Goal: Information Seeking & Learning: Find specific fact

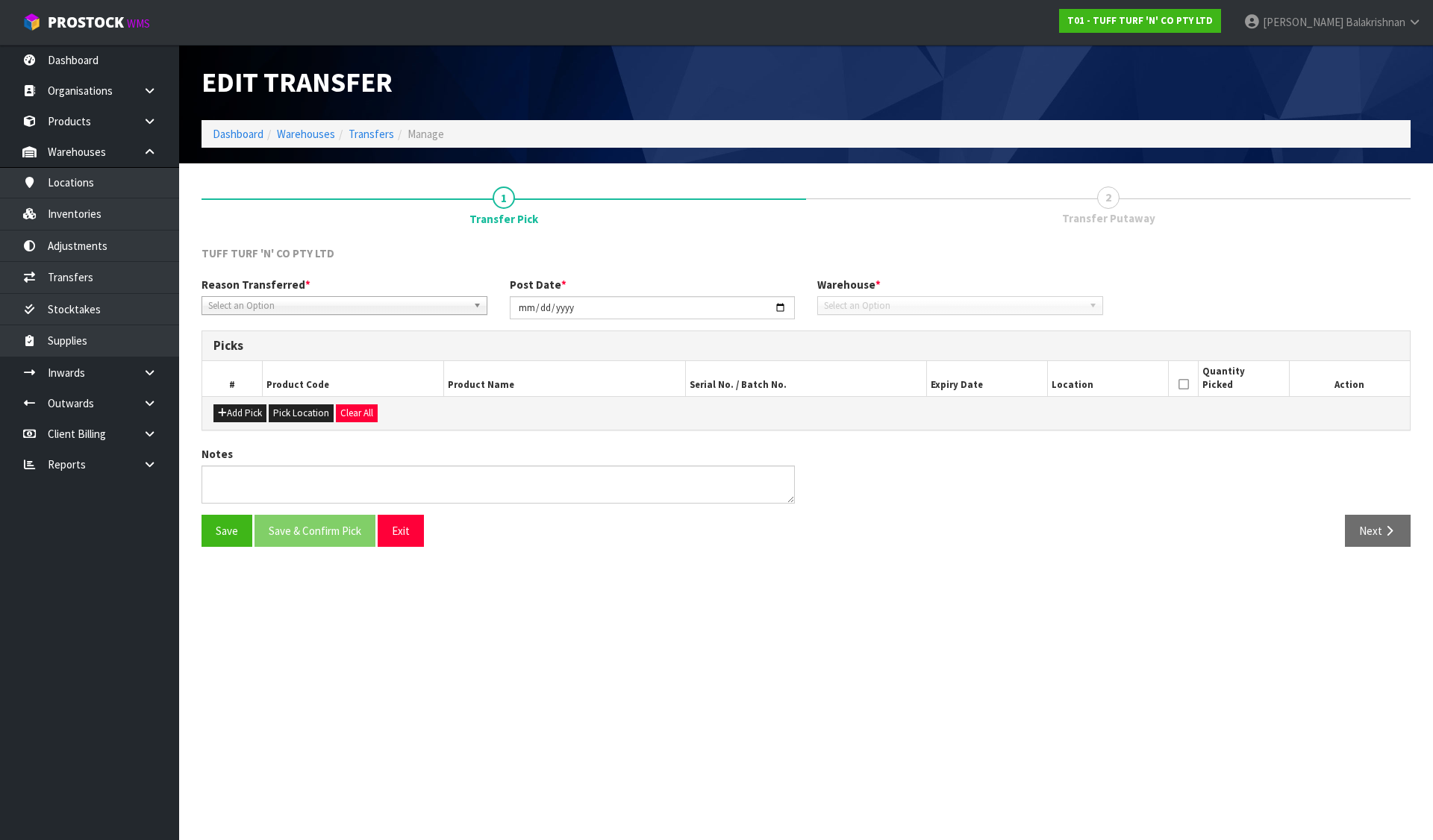
type input "[DATE]"
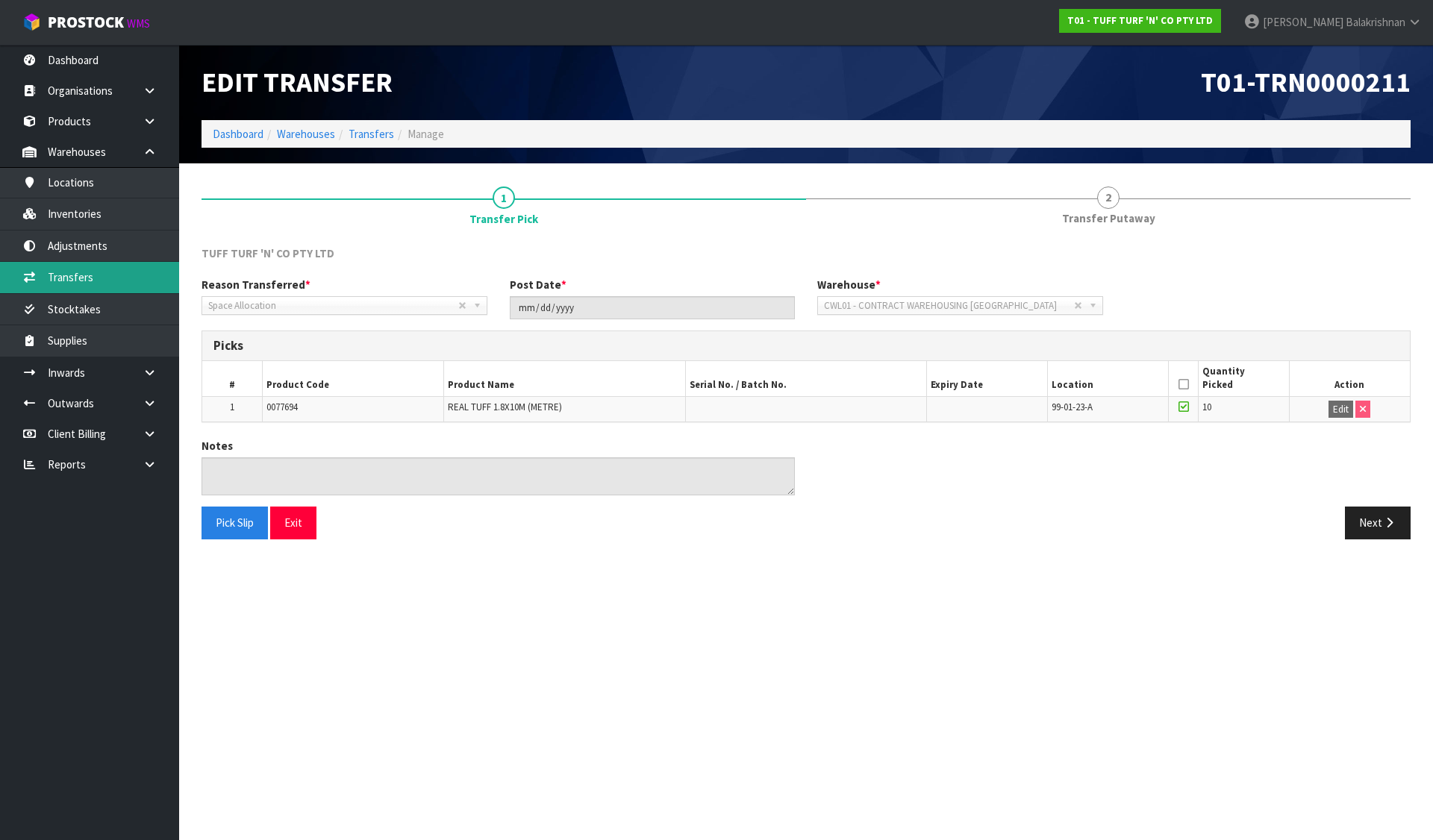
click at [122, 281] on link "Transfers" at bounding box center [89, 277] width 179 height 31
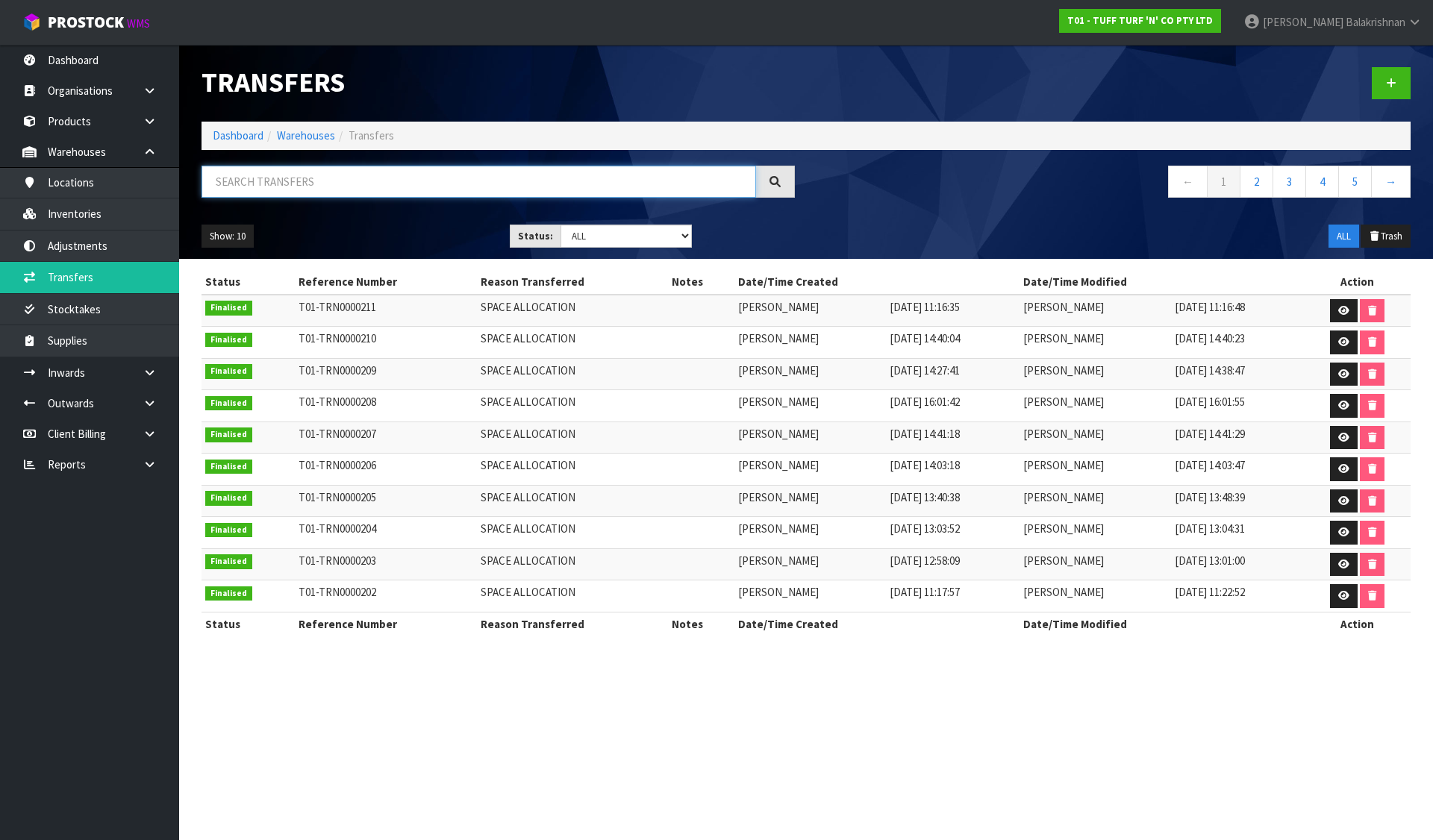
click at [309, 168] on input "text" at bounding box center [479, 182] width 555 height 32
click at [1385, 79] on link at bounding box center [1392, 84] width 39 height 32
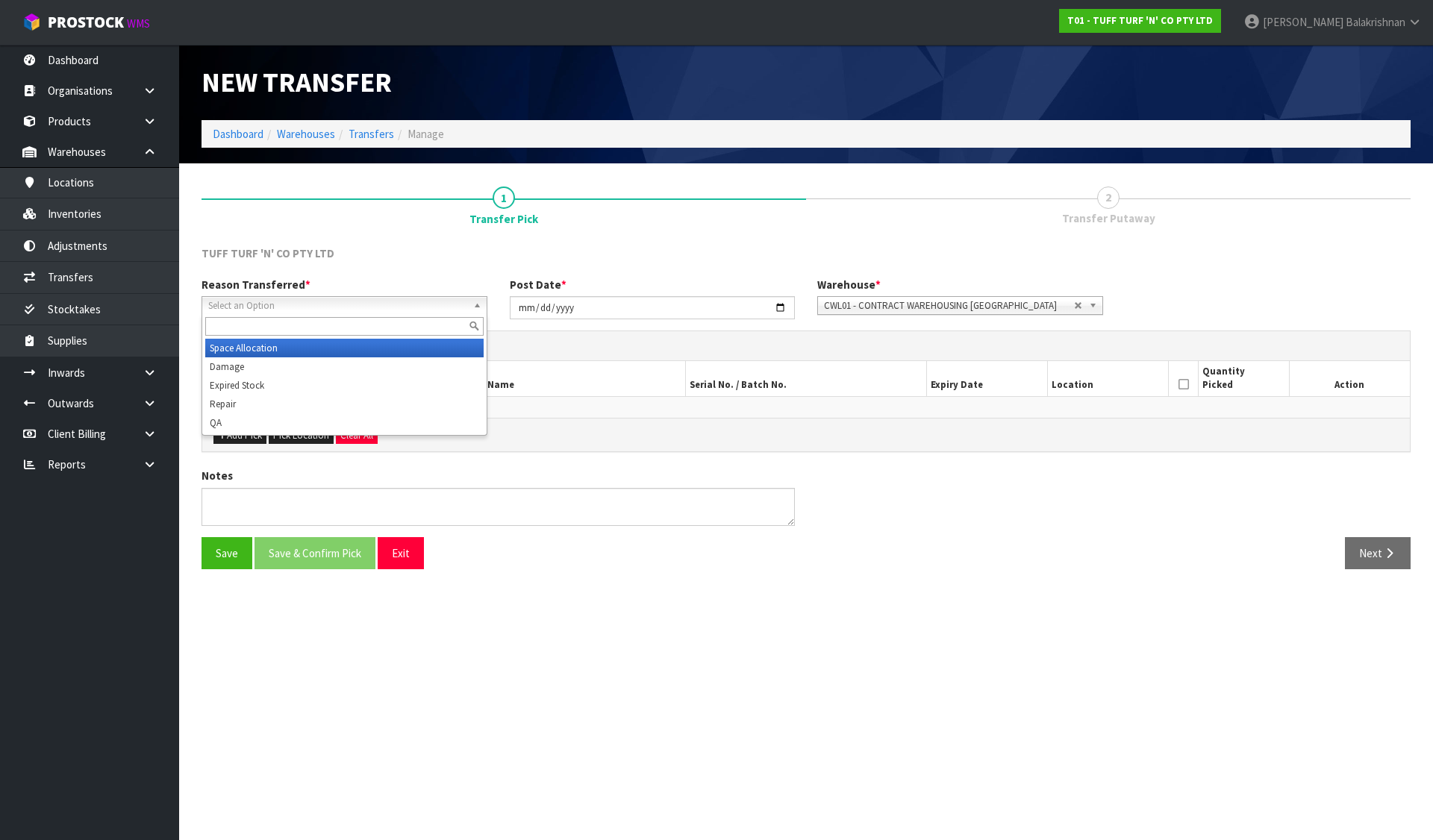
click at [330, 303] on span "Select an Option" at bounding box center [337, 306] width 259 height 18
click at [298, 349] on li "Space Allocation" at bounding box center [344, 348] width 278 height 19
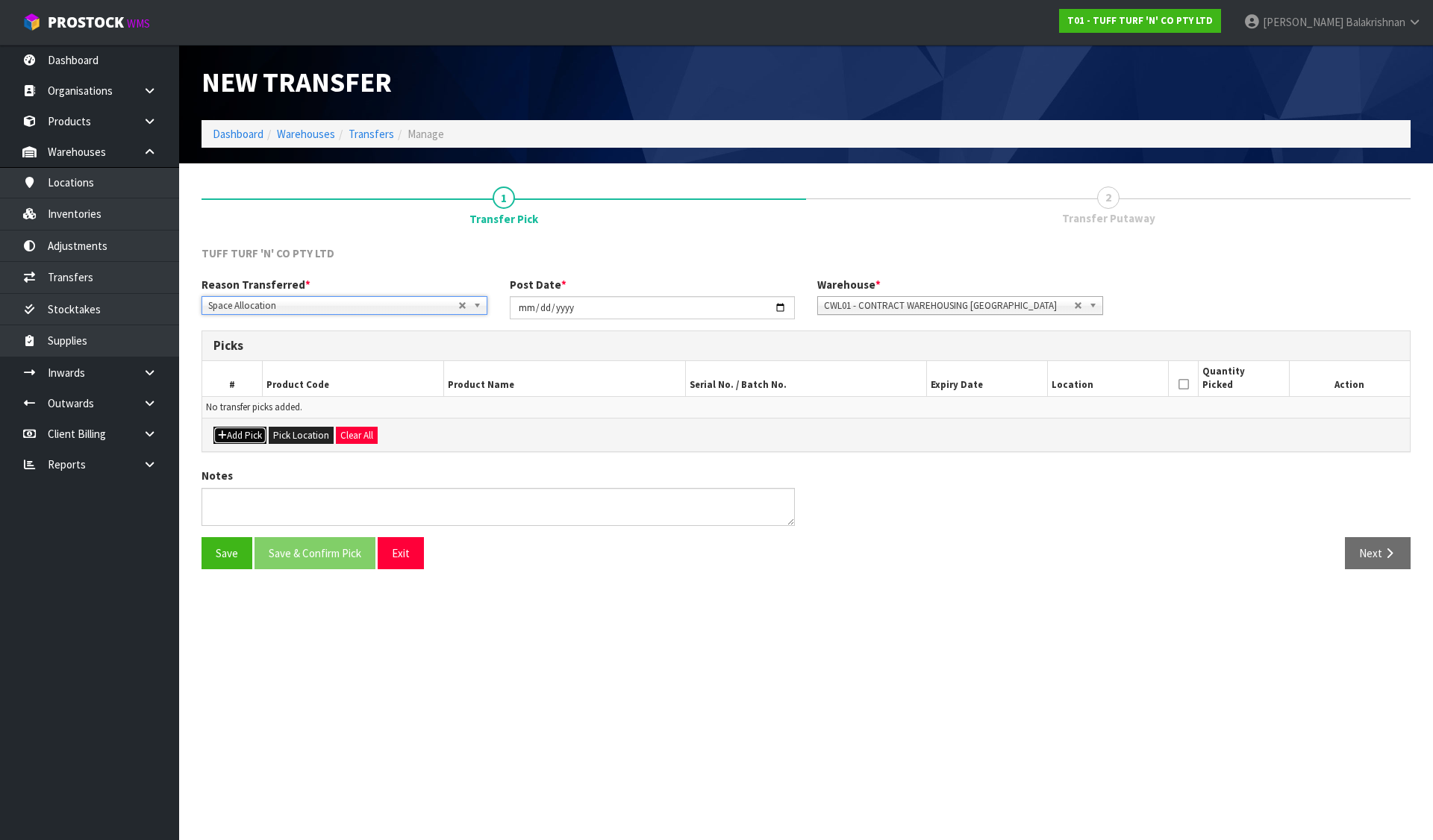
click at [244, 431] on button "Add Pick" at bounding box center [239, 435] width 53 height 18
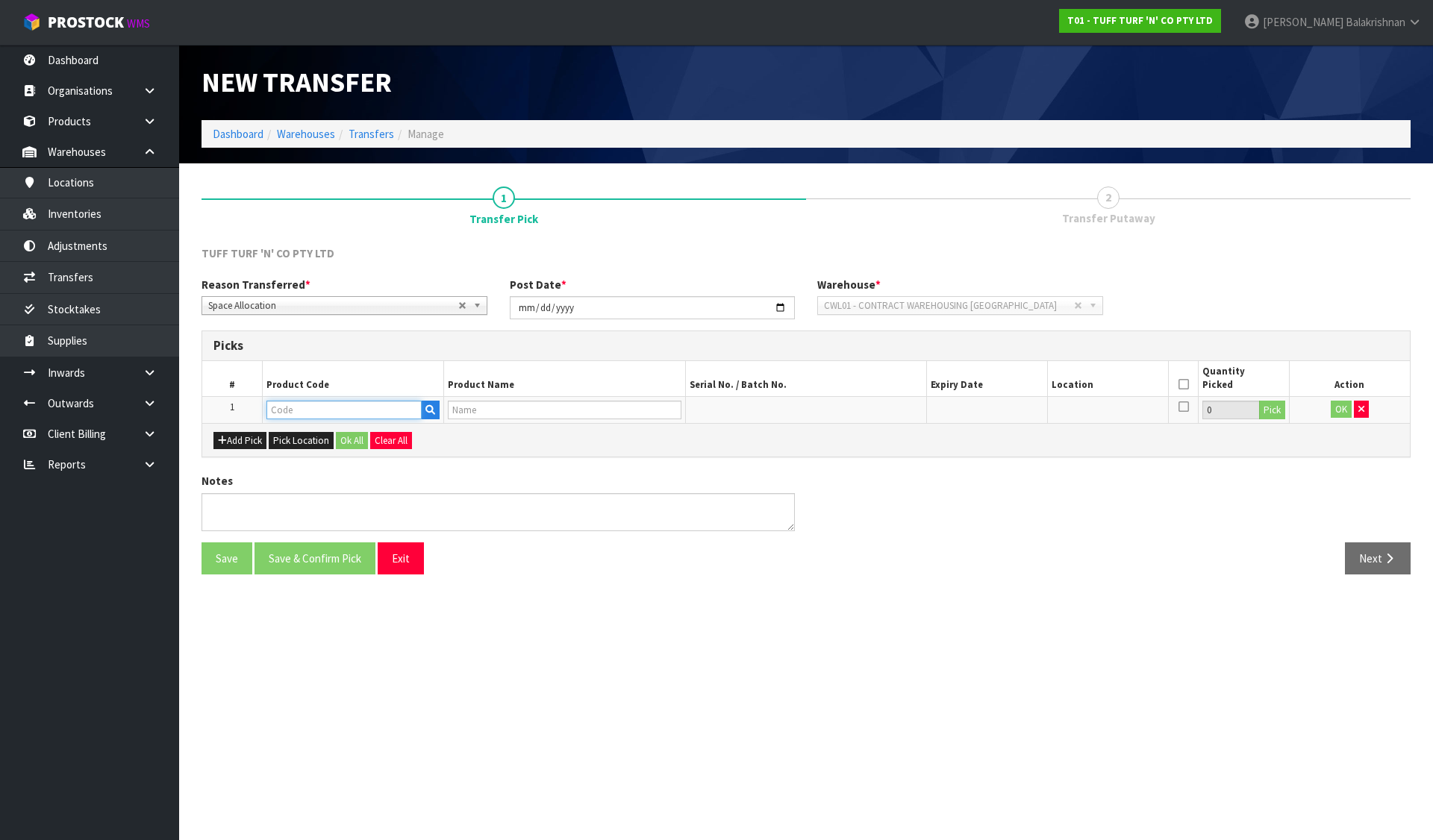
click at [283, 418] on input "text" at bounding box center [344, 409] width 155 height 19
click at [302, 139] on link "Warehouses" at bounding box center [306, 133] width 58 height 14
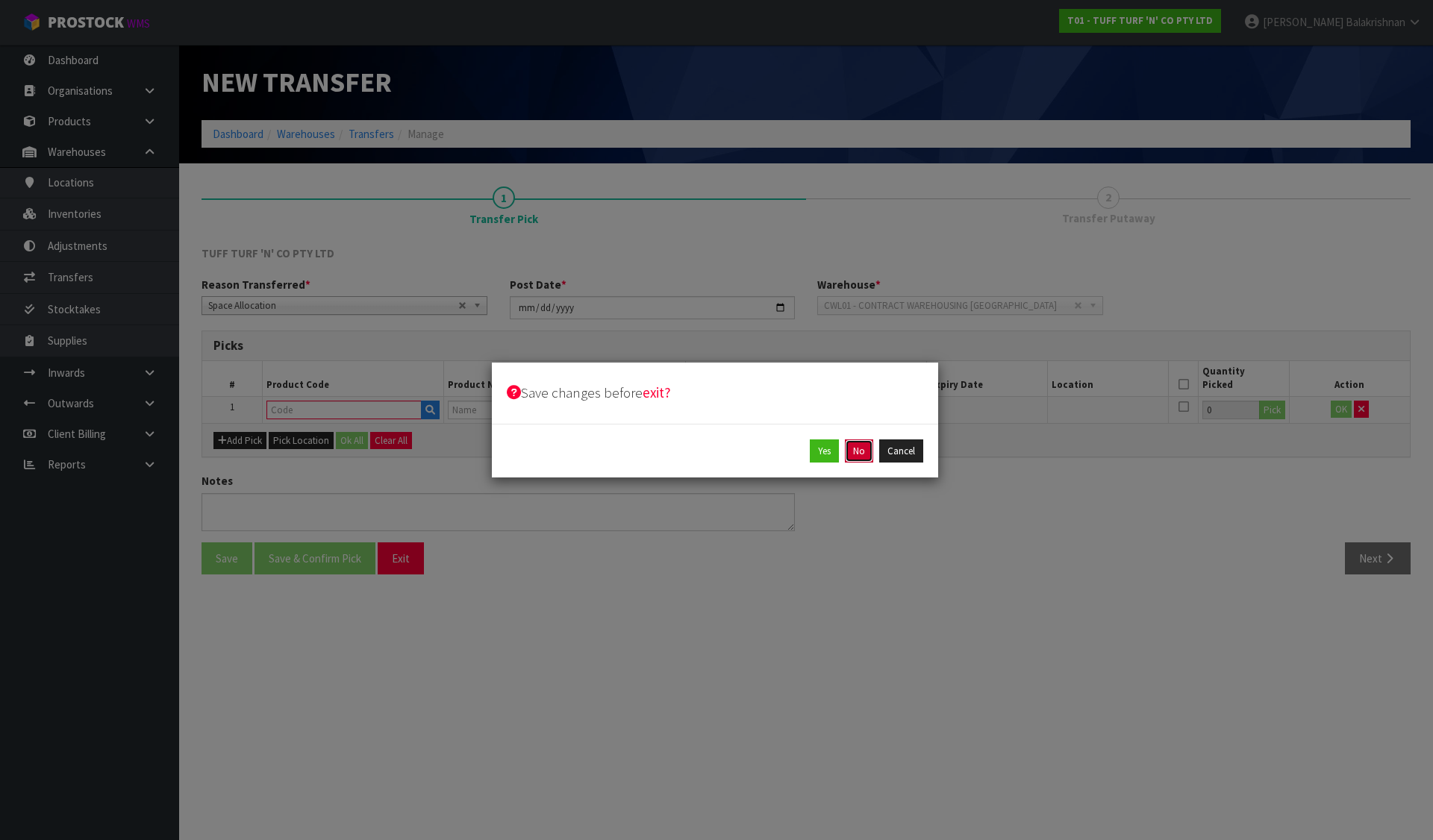
click at [855, 456] on button "No" at bounding box center [859, 451] width 28 height 24
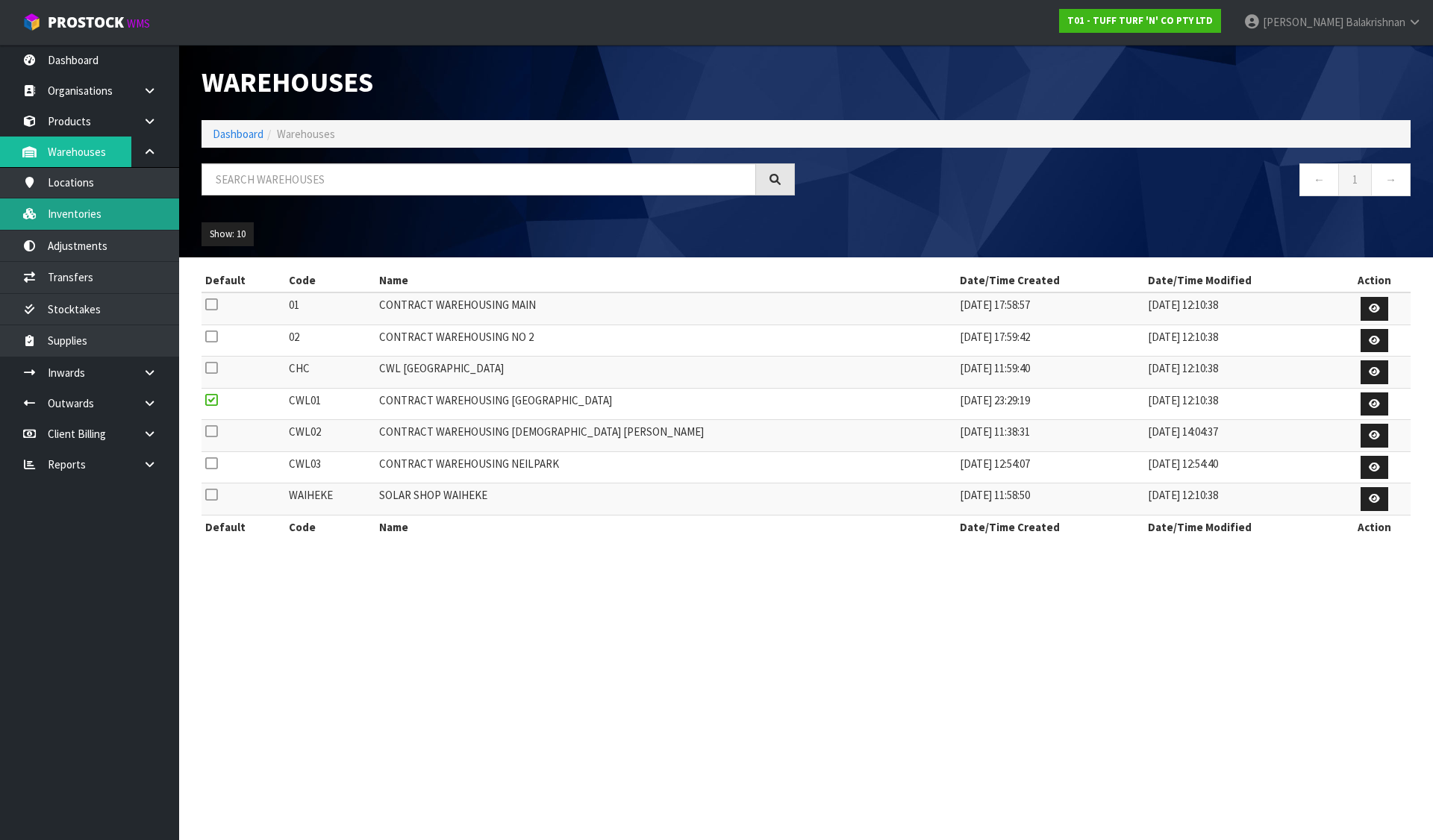
click at [101, 217] on link "Inventories" at bounding box center [89, 214] width 179 height 31
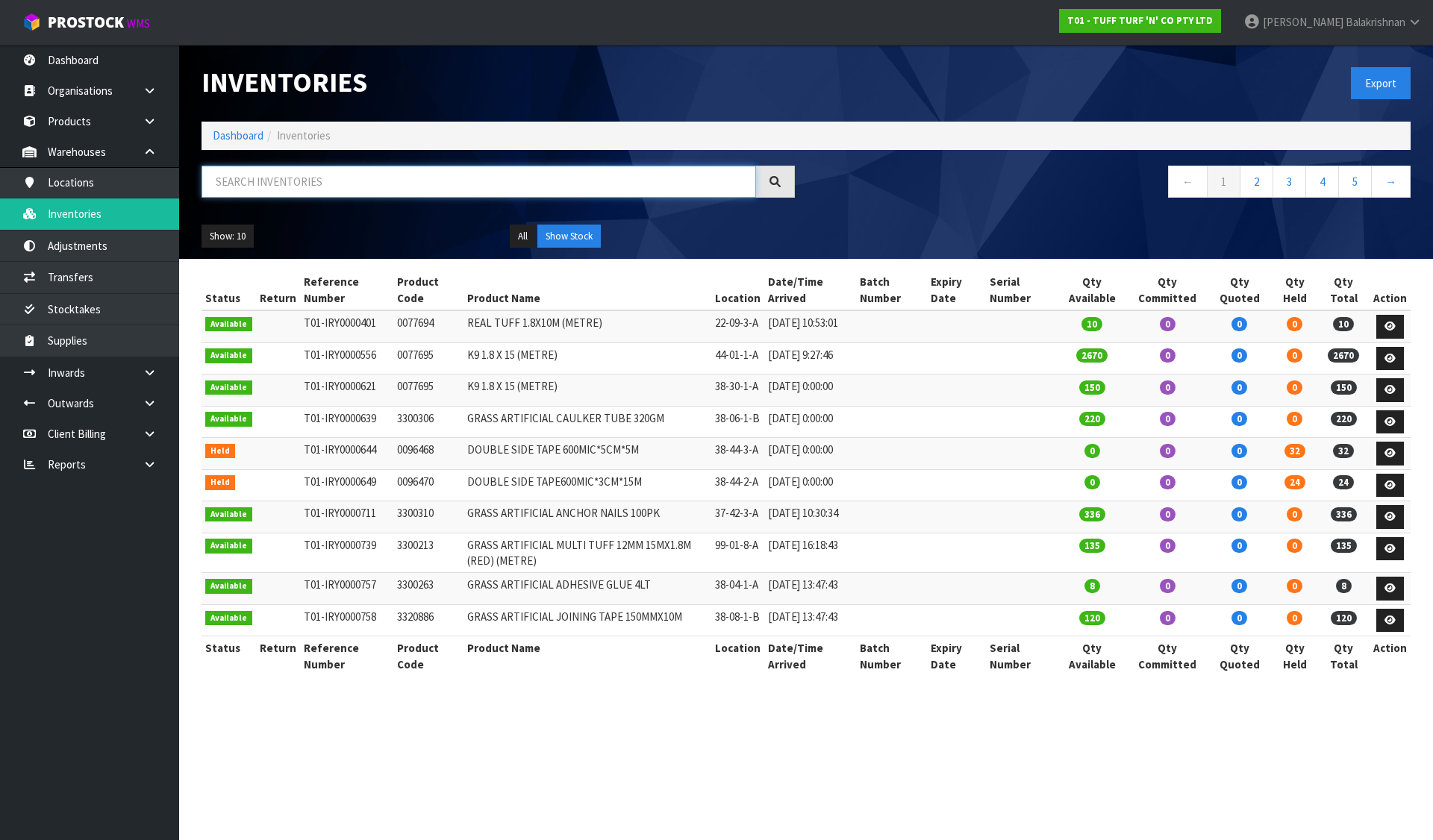
click at [447, 193] on input "text" at bounding box center [479, 182] width 555 height 32
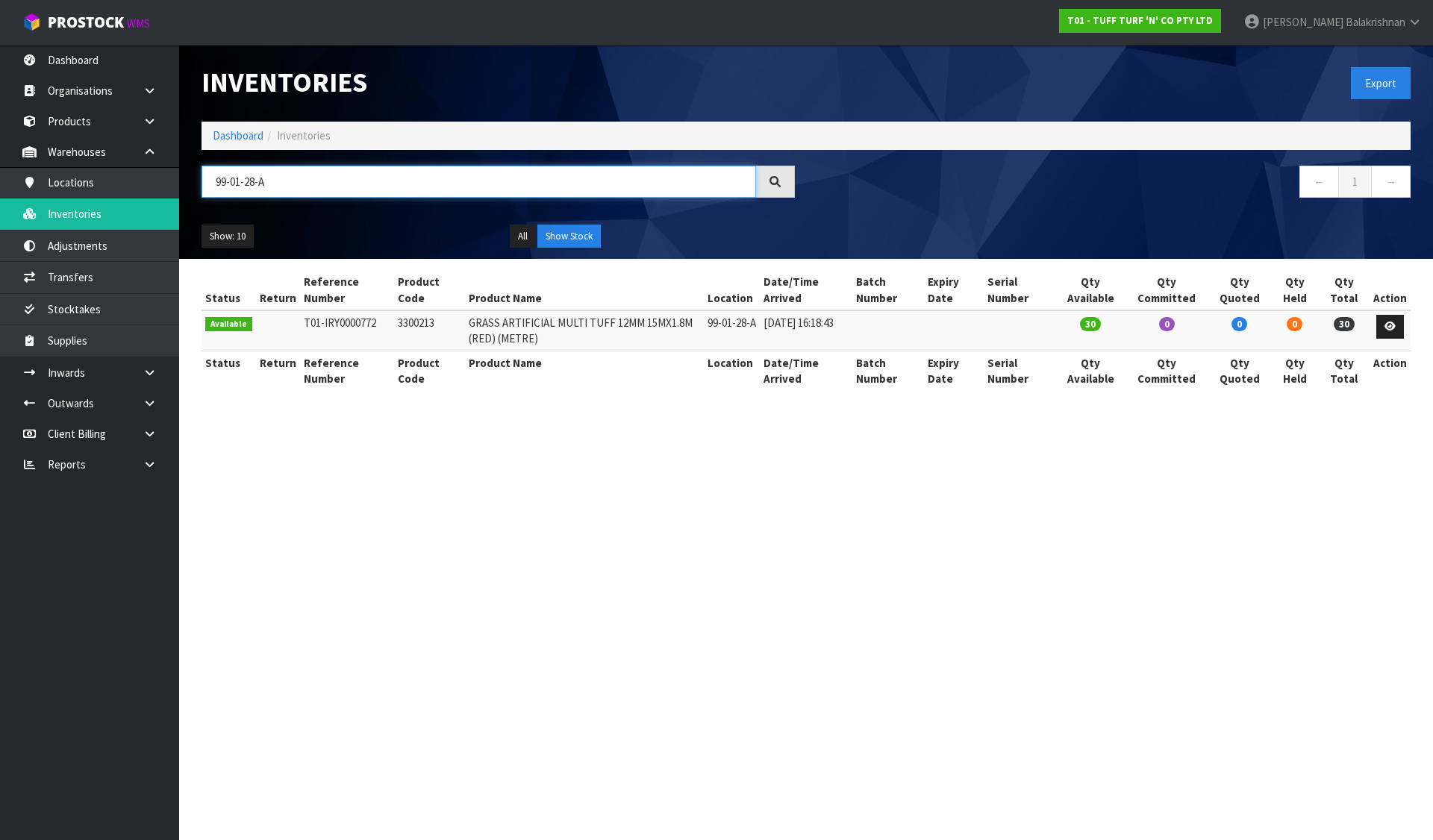
type input "99-01-28-A"
click at [414, 324] on td "3300213" at bounding box center [429, 331] width 71 height 41
copy td "3300213"
drag, startPoint x: 308, startPoint y: 182, endPoint x: -182, endPoint y: 141, distance: 491.7
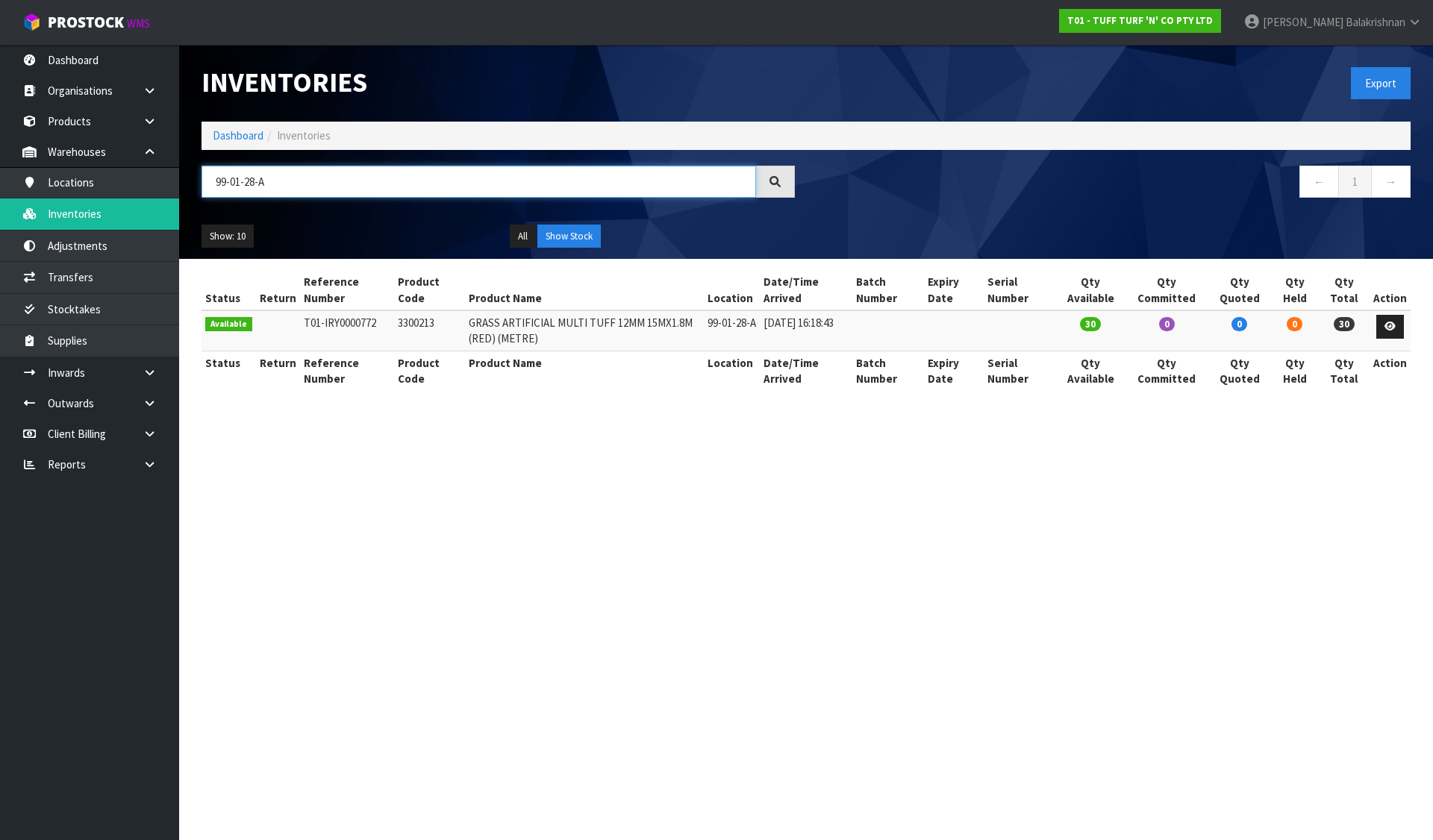
click at [0, 141] on html "Toggle navigation ProStock WMS T01 - TUFF TURF 'N' CO PTY LTD [PERSON_NAME] Log…" at bounding box center [716, 420] width 1433 height 840
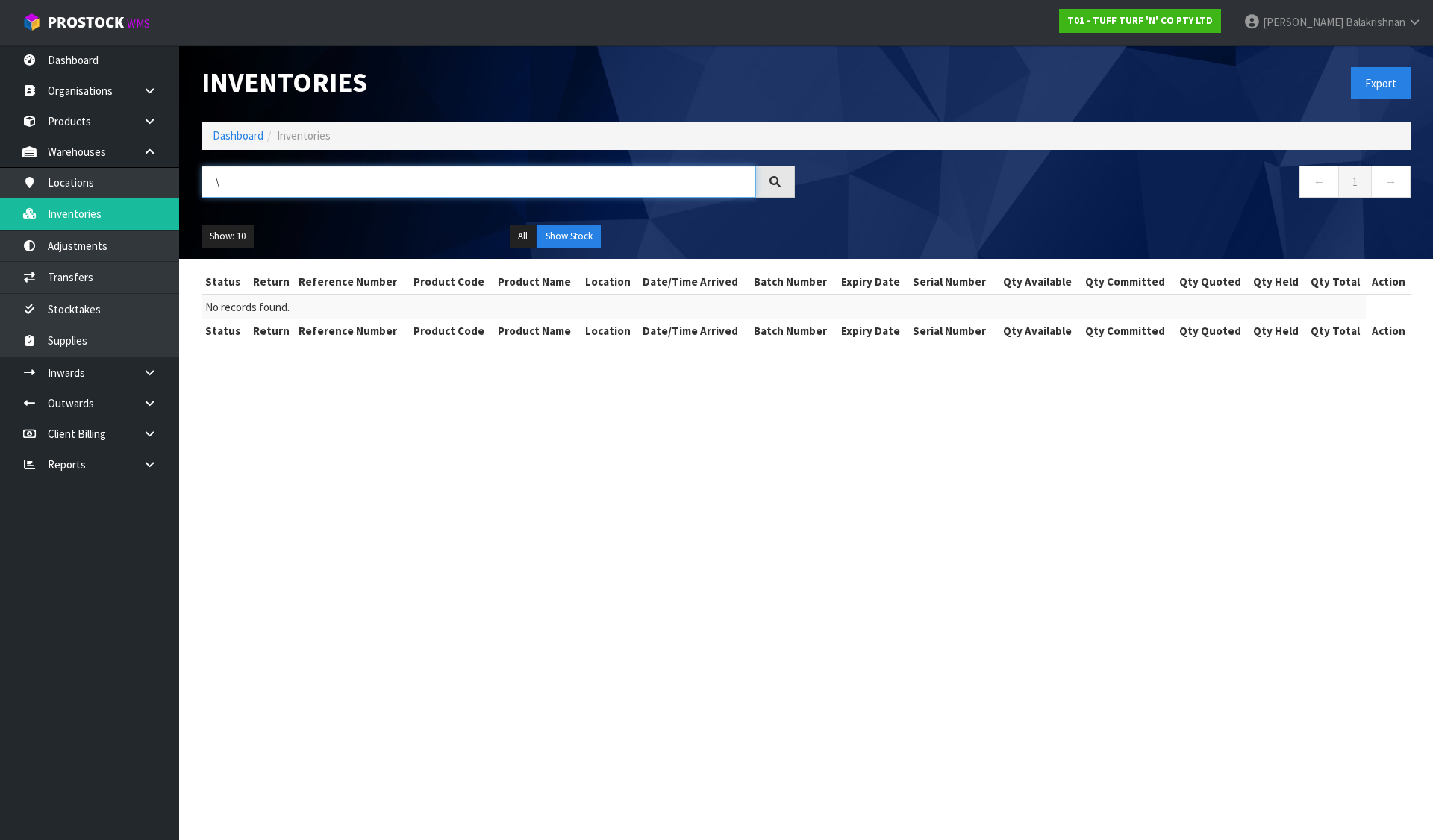
paste input "3300213"
drag, startPoint x: 220, startPoint y: 181, endPoint x: 182, endPoint y: 196, distance: 40.9
click at [182, 196] on header "Inventories Export Dashboard Inventories \3300213 ← 1 → Show: 10 5 10 25 50 All…" at bounding box center [806, 152] width 1254 height 214
type input "3300213"
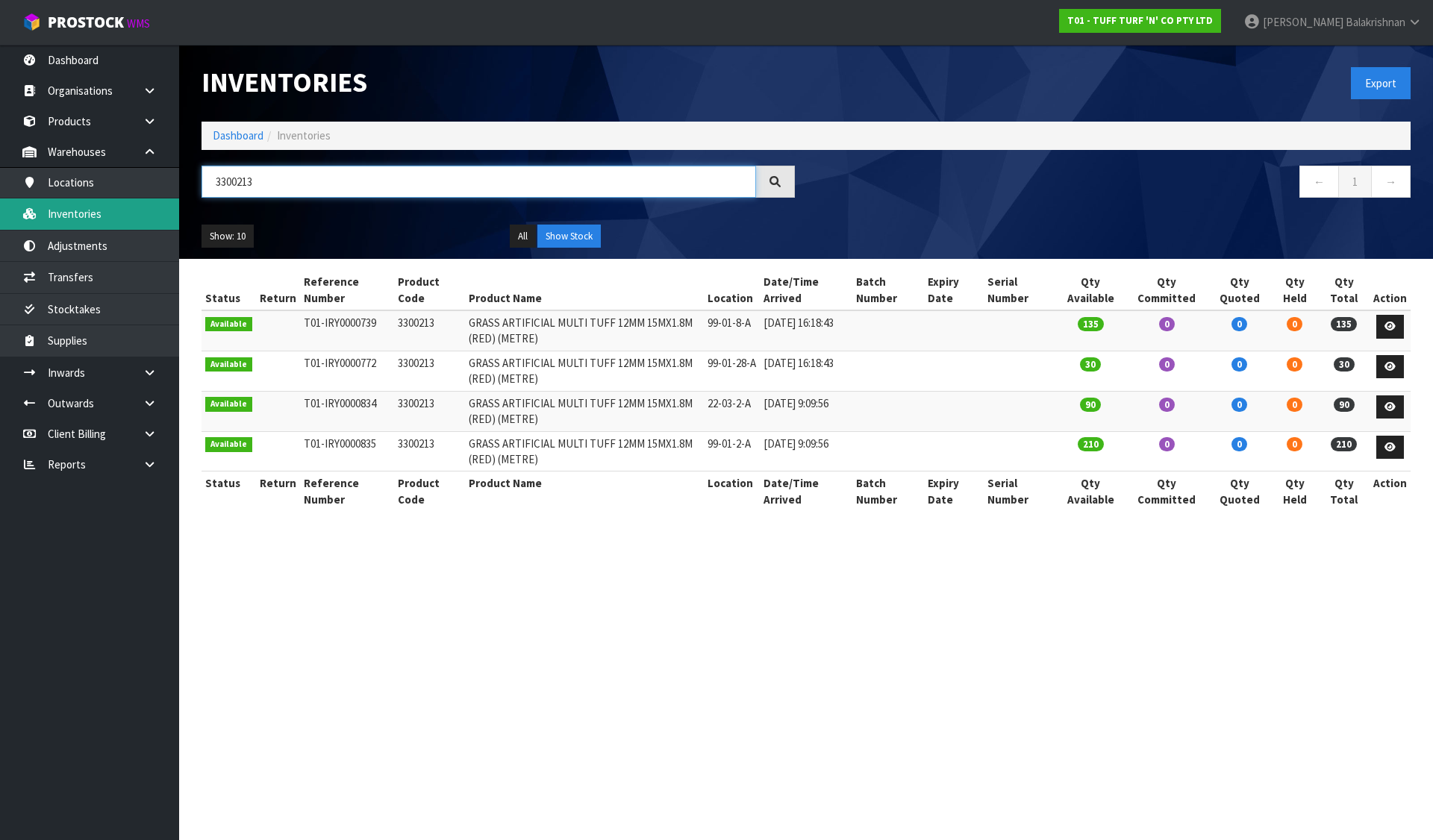
drag, startPoint x: 324, startPoint y: 174, endPoint x: 144, endPoint y: 204, distance: 182.5
click at [81, 204] on body "Toggle navigation ProStock WMS T01 - TUFF TURF 'N' CO PTY LTD [PERSON_NAME] Log…" at bounding box center [716, 420] width 1433 height 840
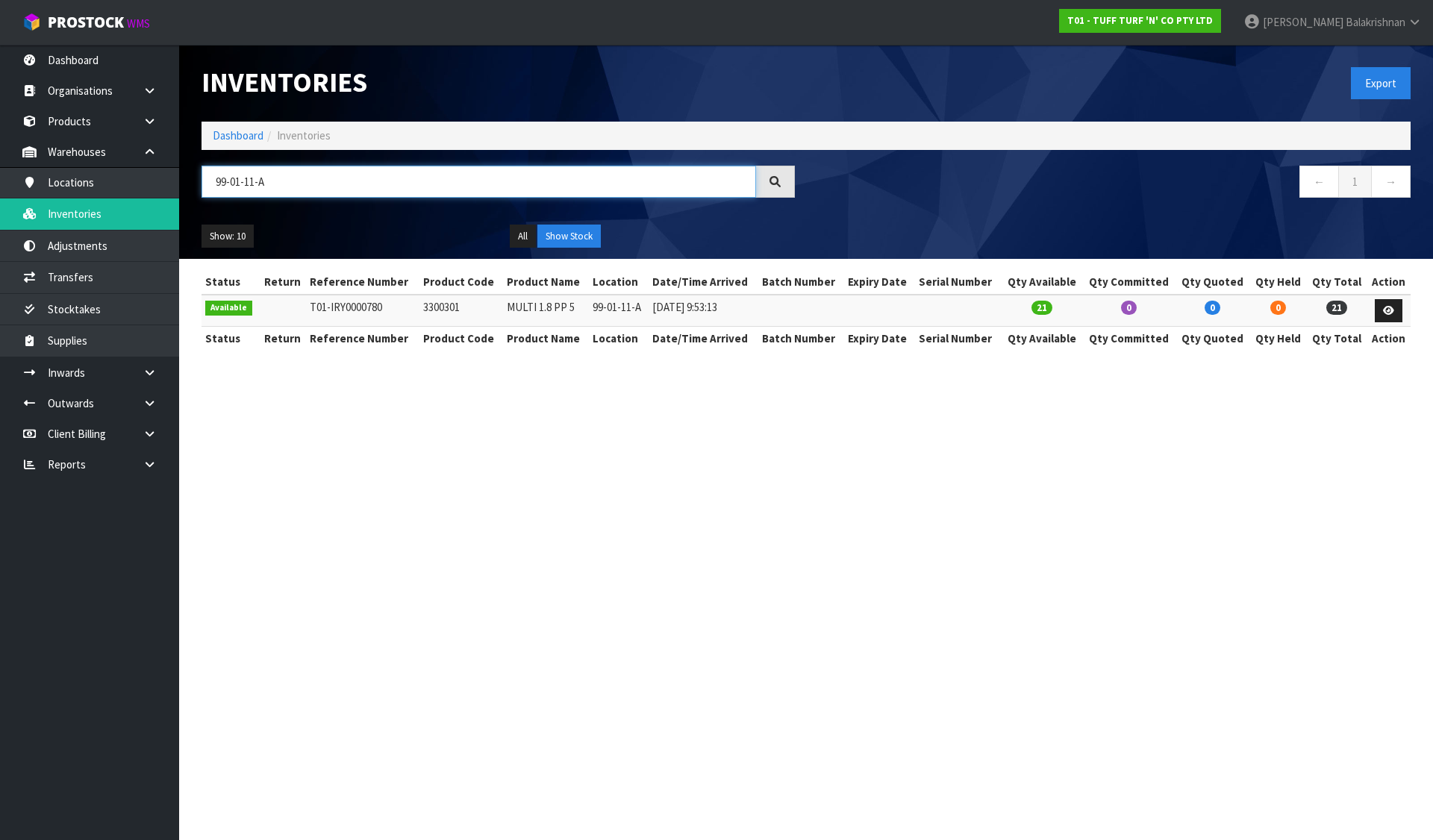
type input "99-01-11-A"
click at [445, 304] on td "3300301" at bounding box center [461, 311] width 84 height 32
copy td "3300301"
drag, startPoint x: 358, startPoint y: 172, endPoint x: 24, endPoint y: 186, distance: 334.3
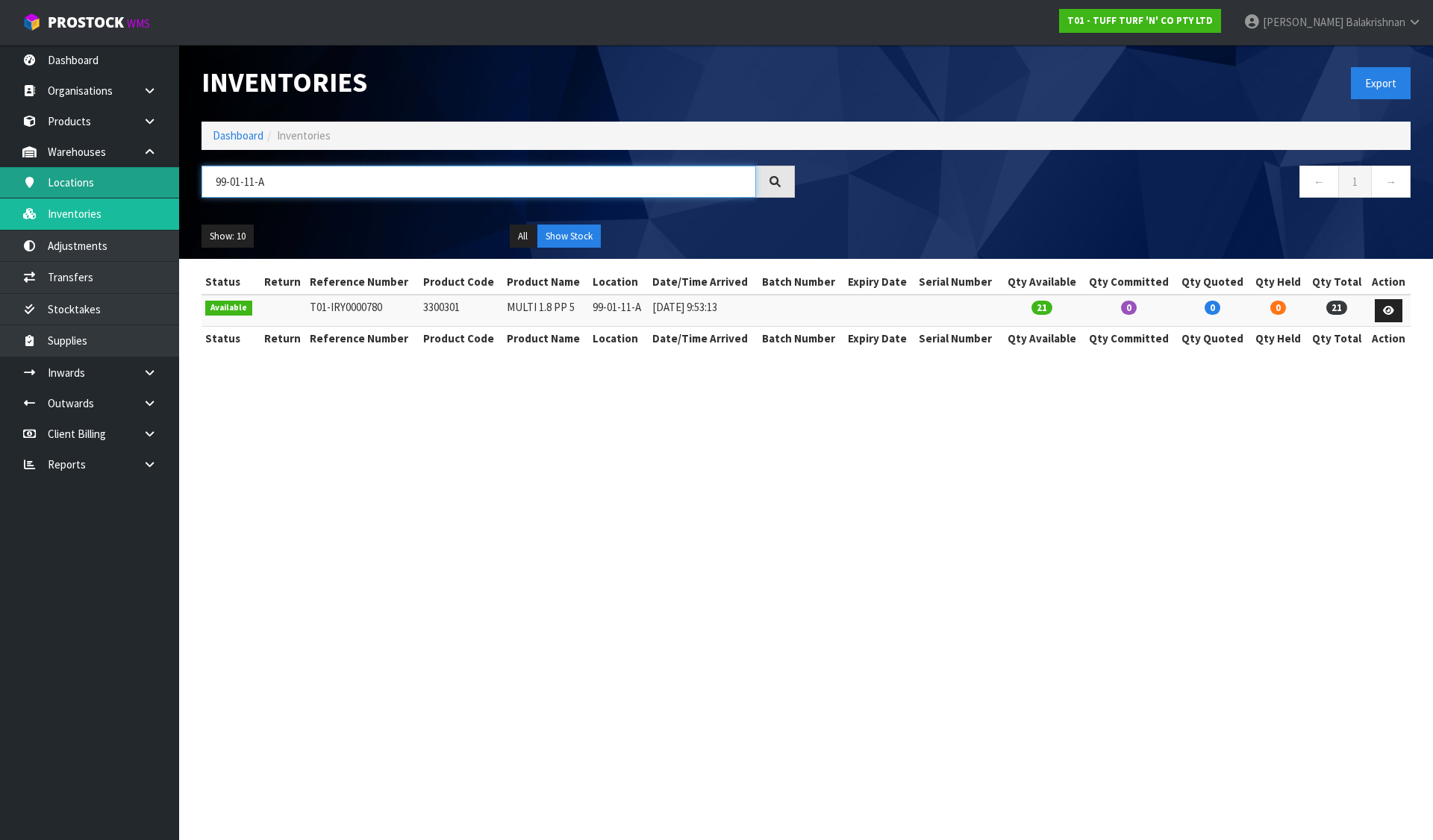
click at [24, 186] on body "Toggle navigation ProStock WMS T01 - TUFF TURF 'N' CO PTY LTD [PERSON_NAME] Log…" at bounding box center [716, 420] width 1433 height 840
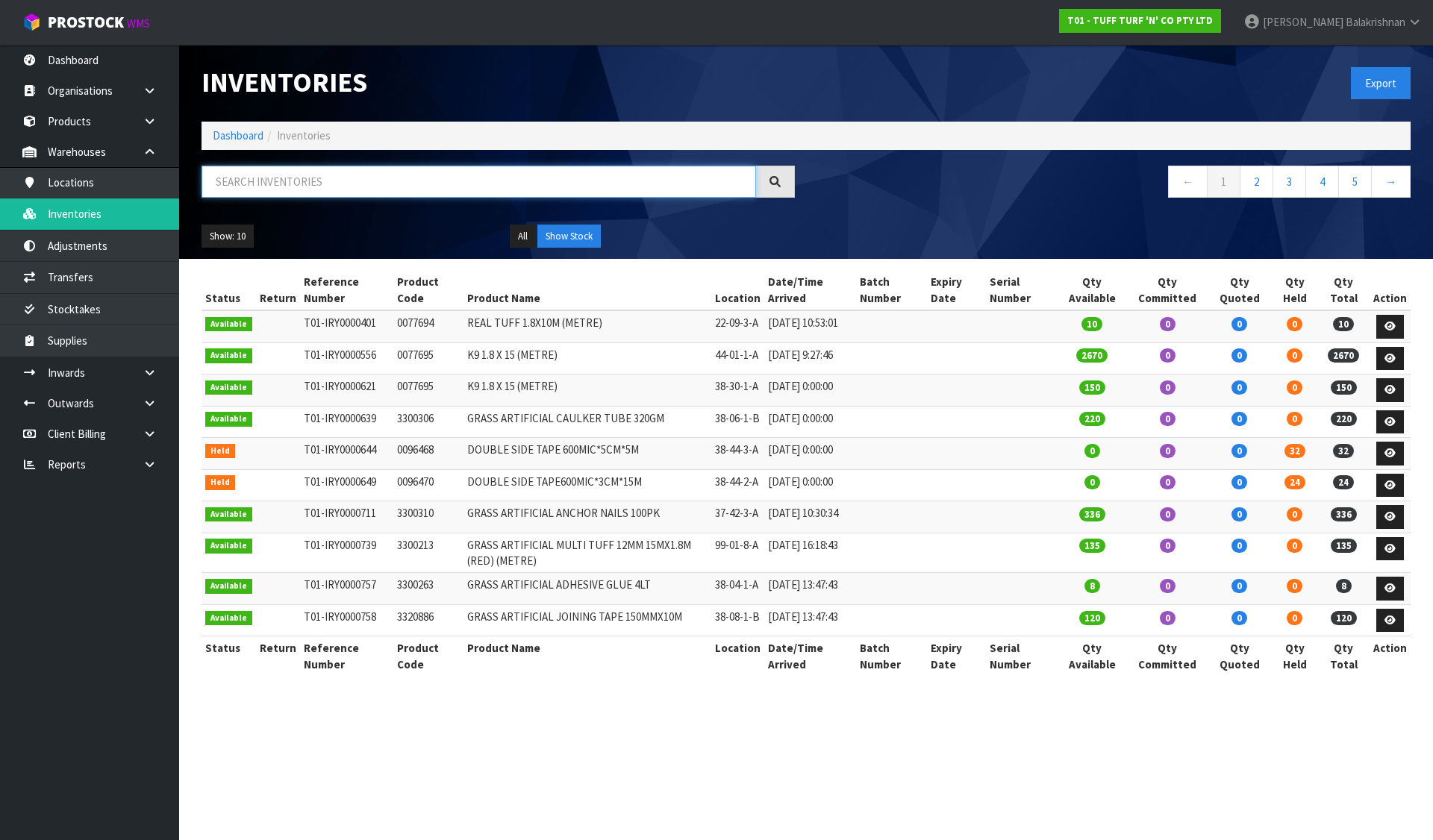
paste input "3300301"
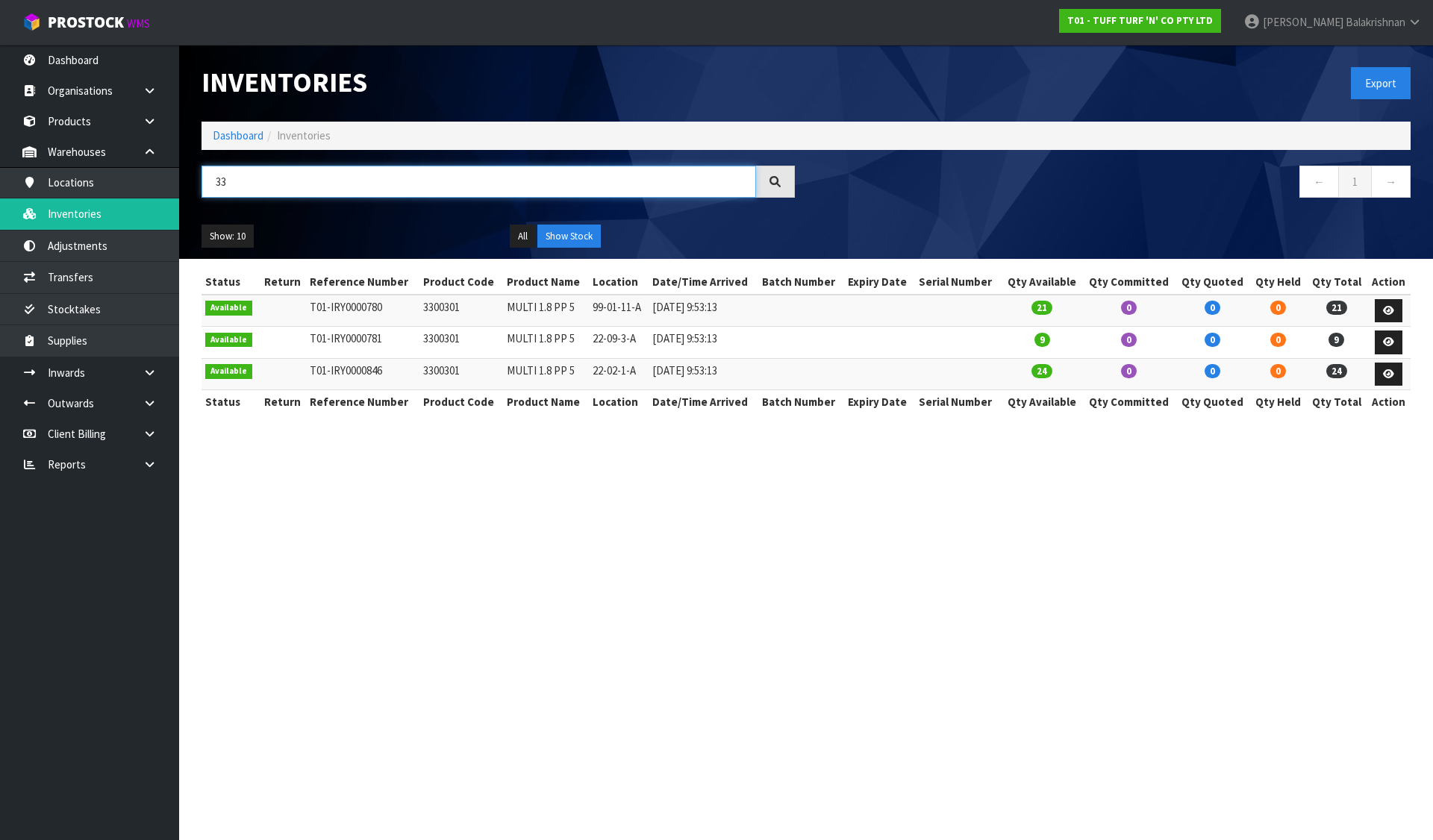
type input "3"
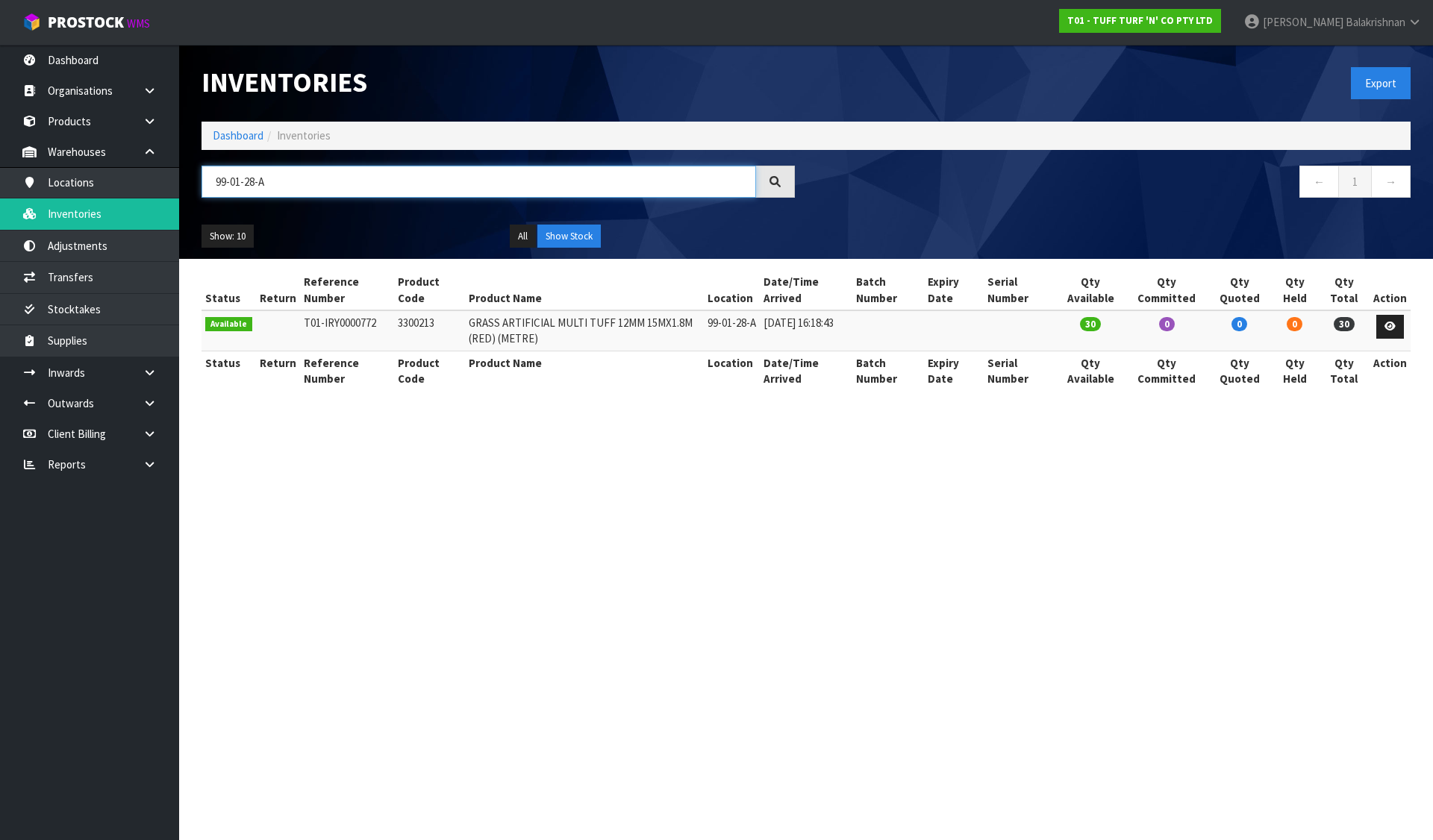
type input "99-01-28-A"
click at [410, 327] on td "3300213" at bounding box center [429, 331] width 71 height 41
copy td "3300213"
drag, startPoint x: 182, startPoint y: 210, endPoint x: 144, endPoint y: 213, distance: 38.1
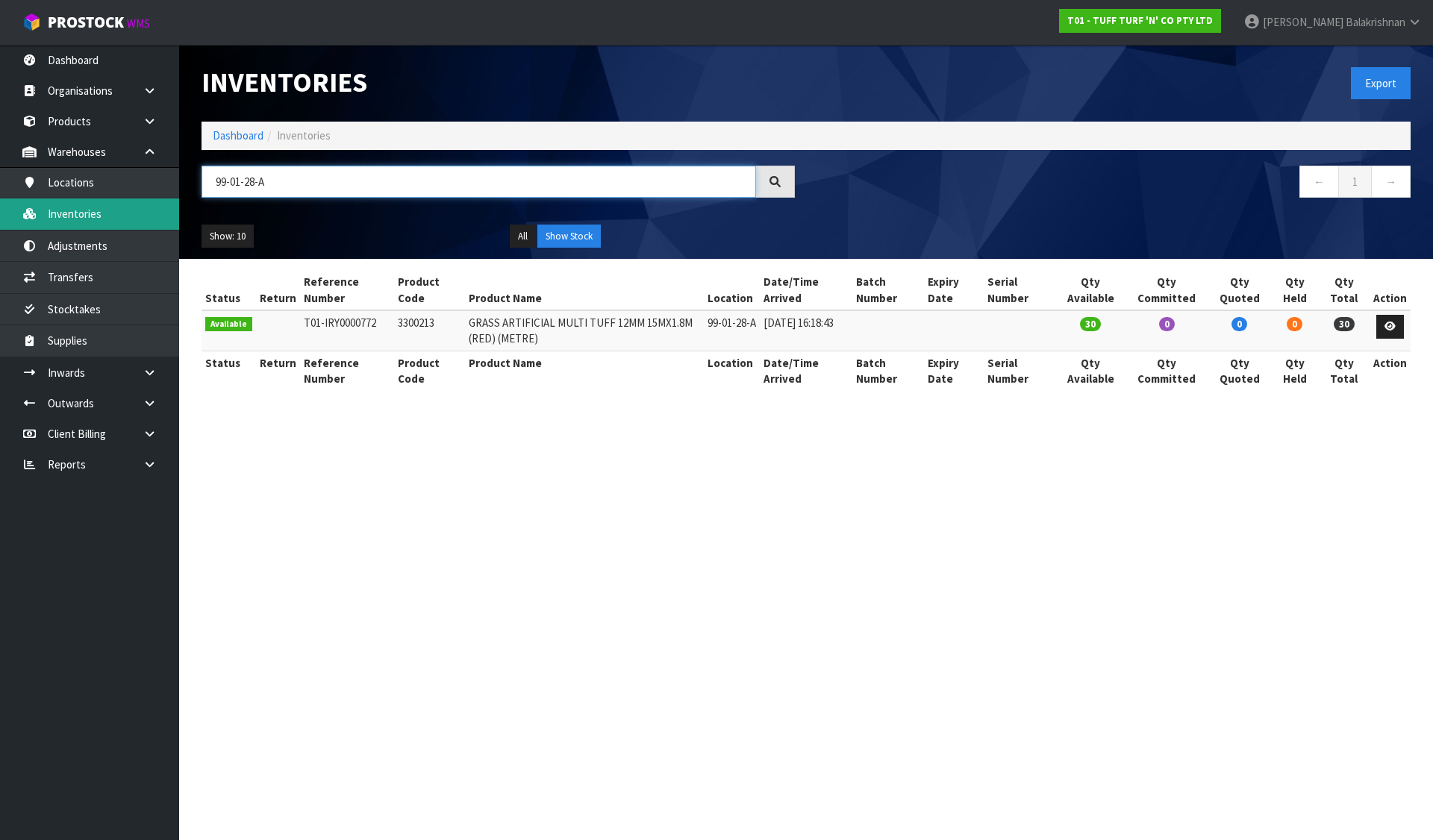
click at [164, 213] on body "Toggle navigation ProStock WMS T01 - TUFF TURF 'N' CO PTY LTD [PERSON_NAME] Log…" at bounding box center [716, 420] width 1433 height 840
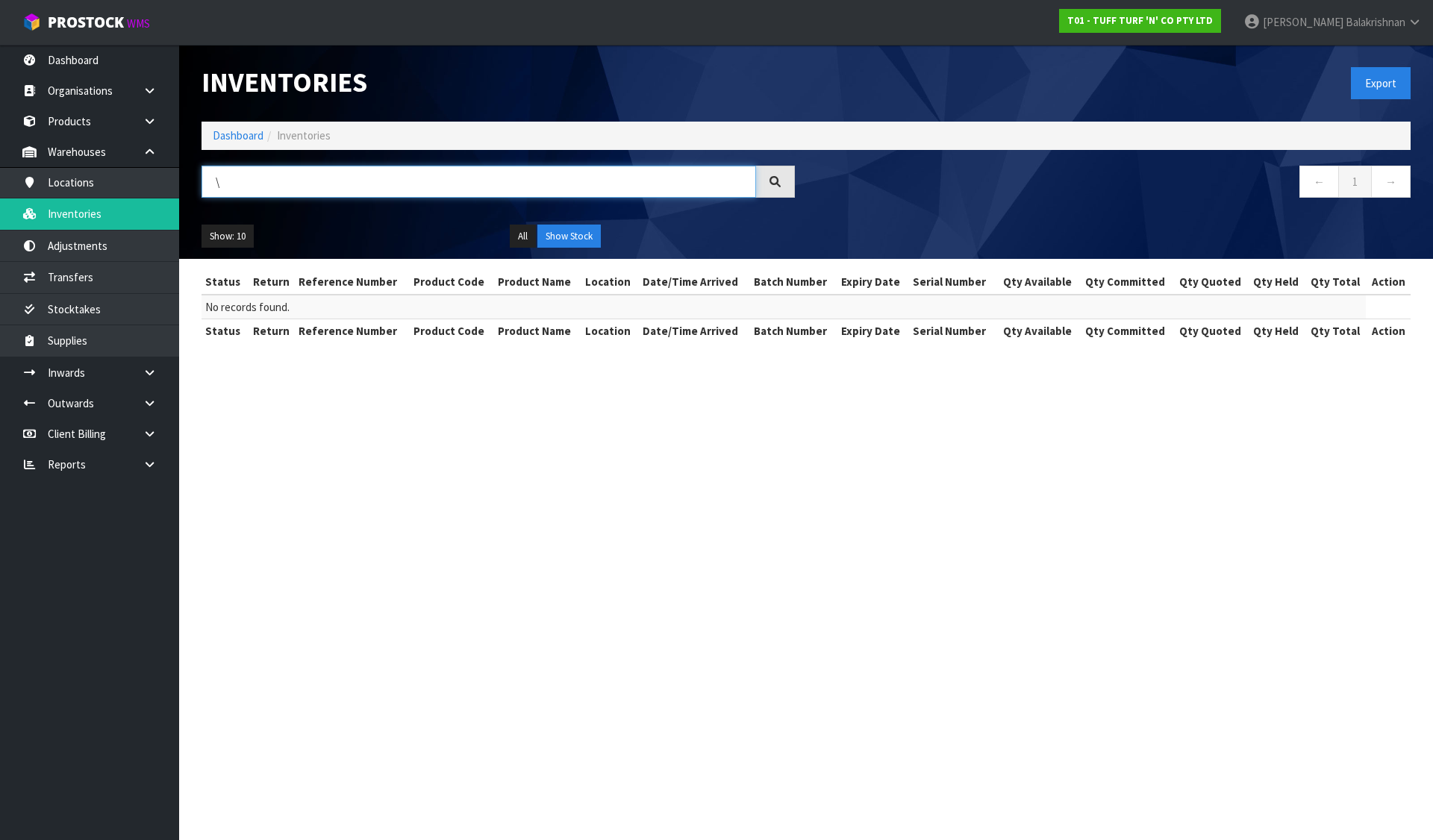
paste input "3300213"
type input "\"
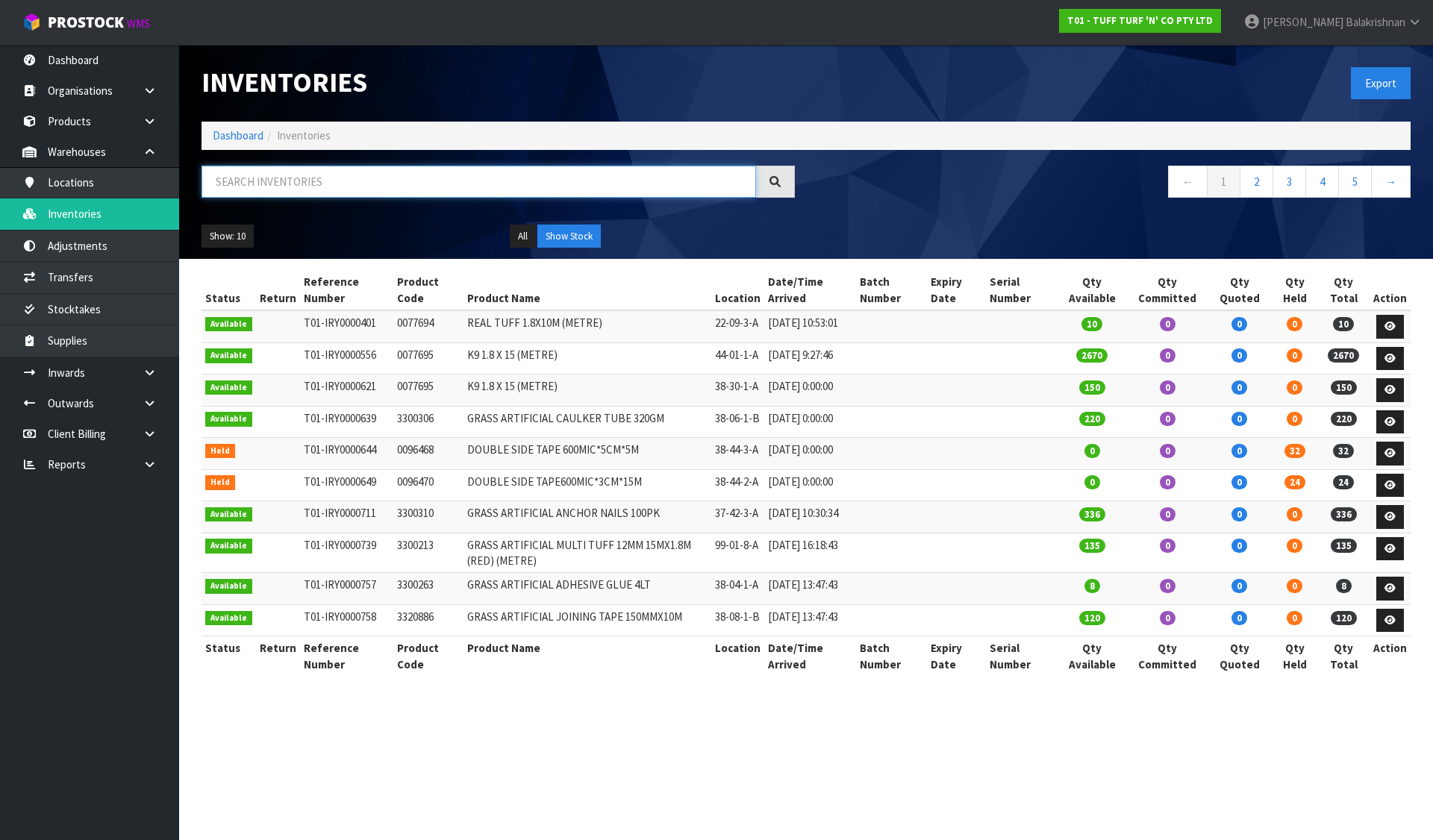
paste input "3300213"
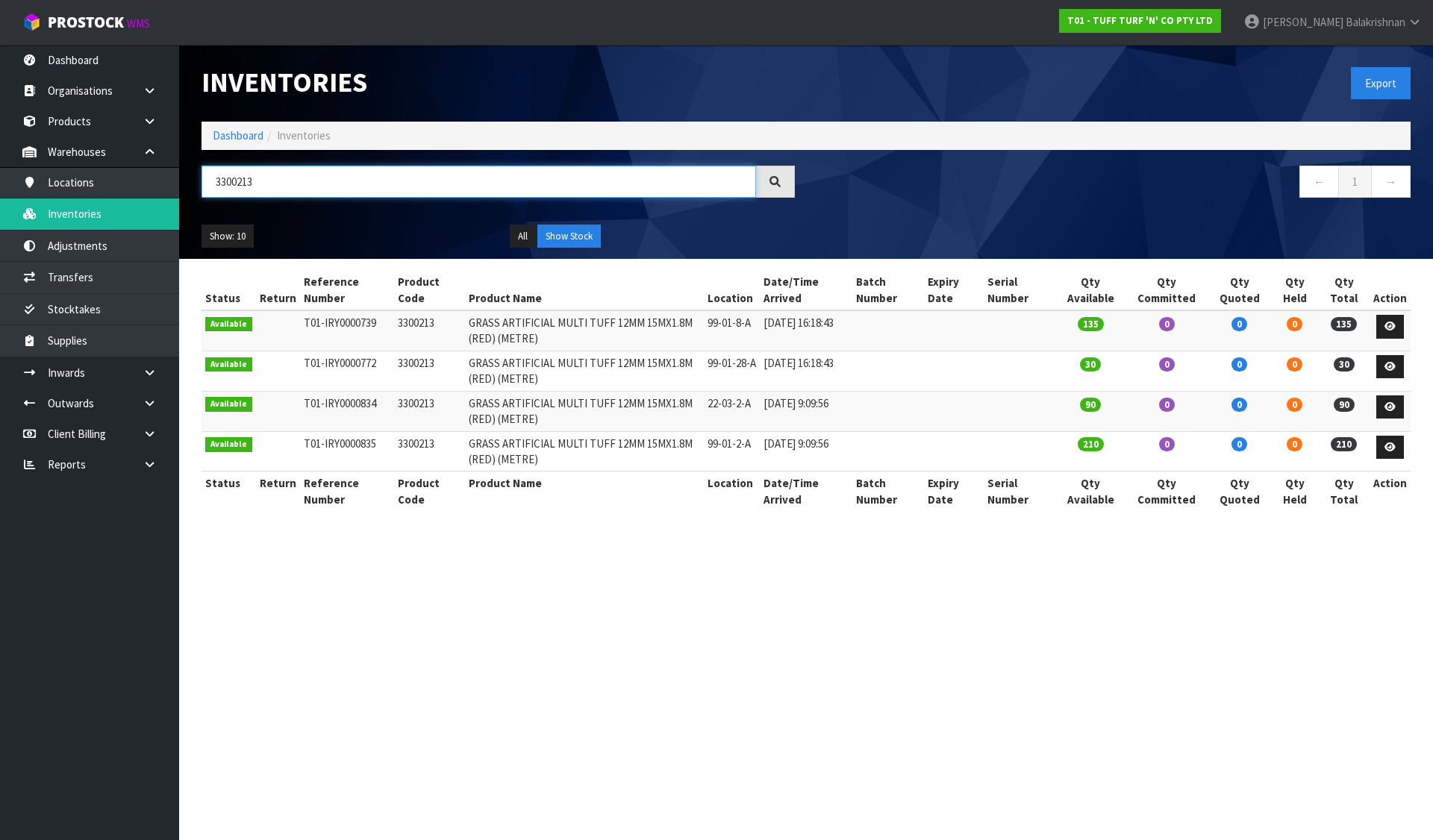
type input "3300213"
drag, startPoint x: 315, startPoint y: 178, endPoint x: 42, endPoint y: 201, distance: 274.0
click at [42, 201] on body "Toggle navigation ProStock WMS T01 - TUFF TURF 'N' CO PTY LTD [PERSON_NAME] Log…" at bounding box center [716, 420] width 1433 height 840
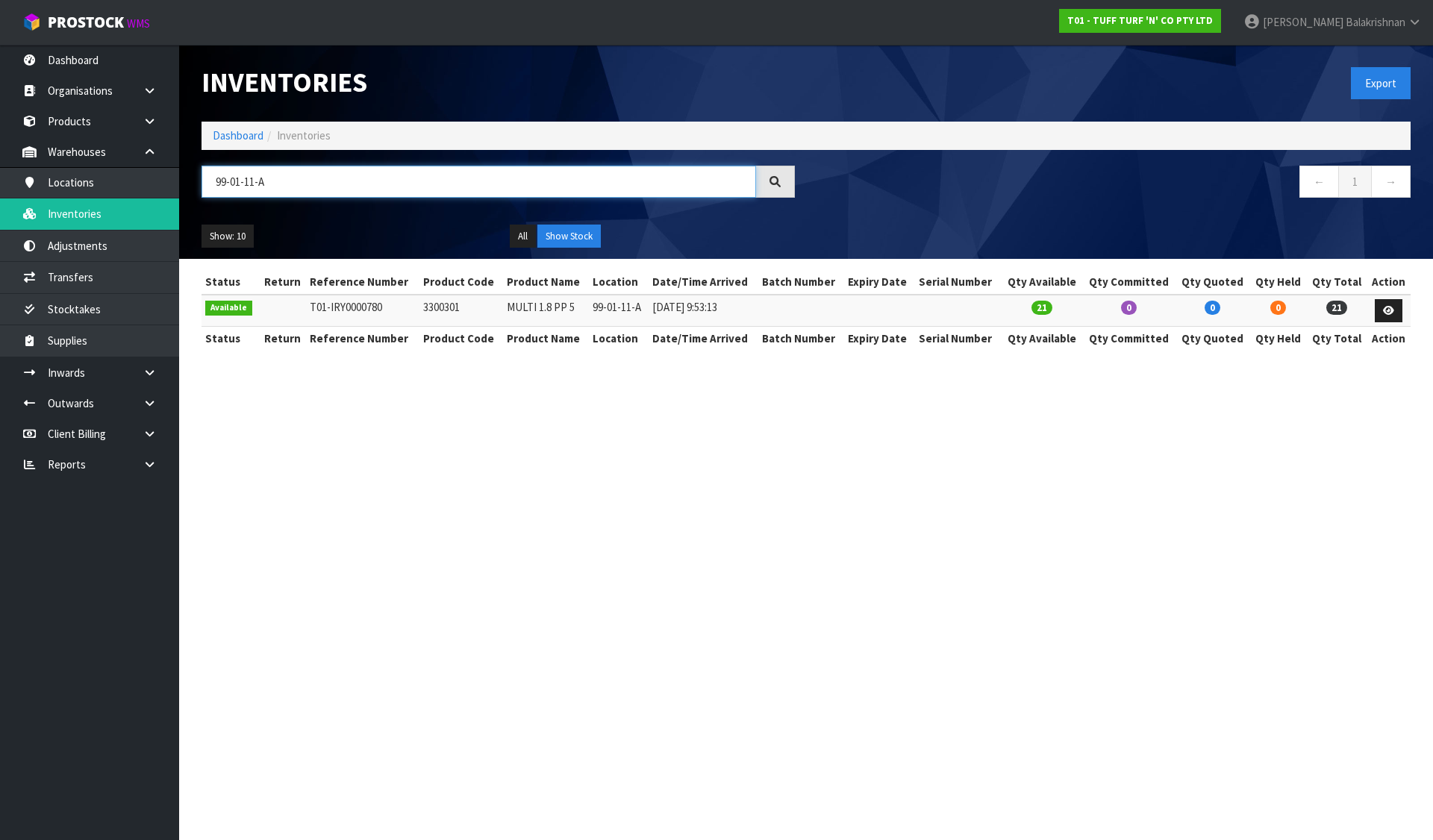
type input "99-01-11-A"
drag, startPoint x: 447, startPoint y: 308, endPoint x: 426, endPoint y: 306, distance: 21.1
click at [426, 306] on td "3300301" at bounding box center [461, 311] width 84 height 32
copy td "3300301"
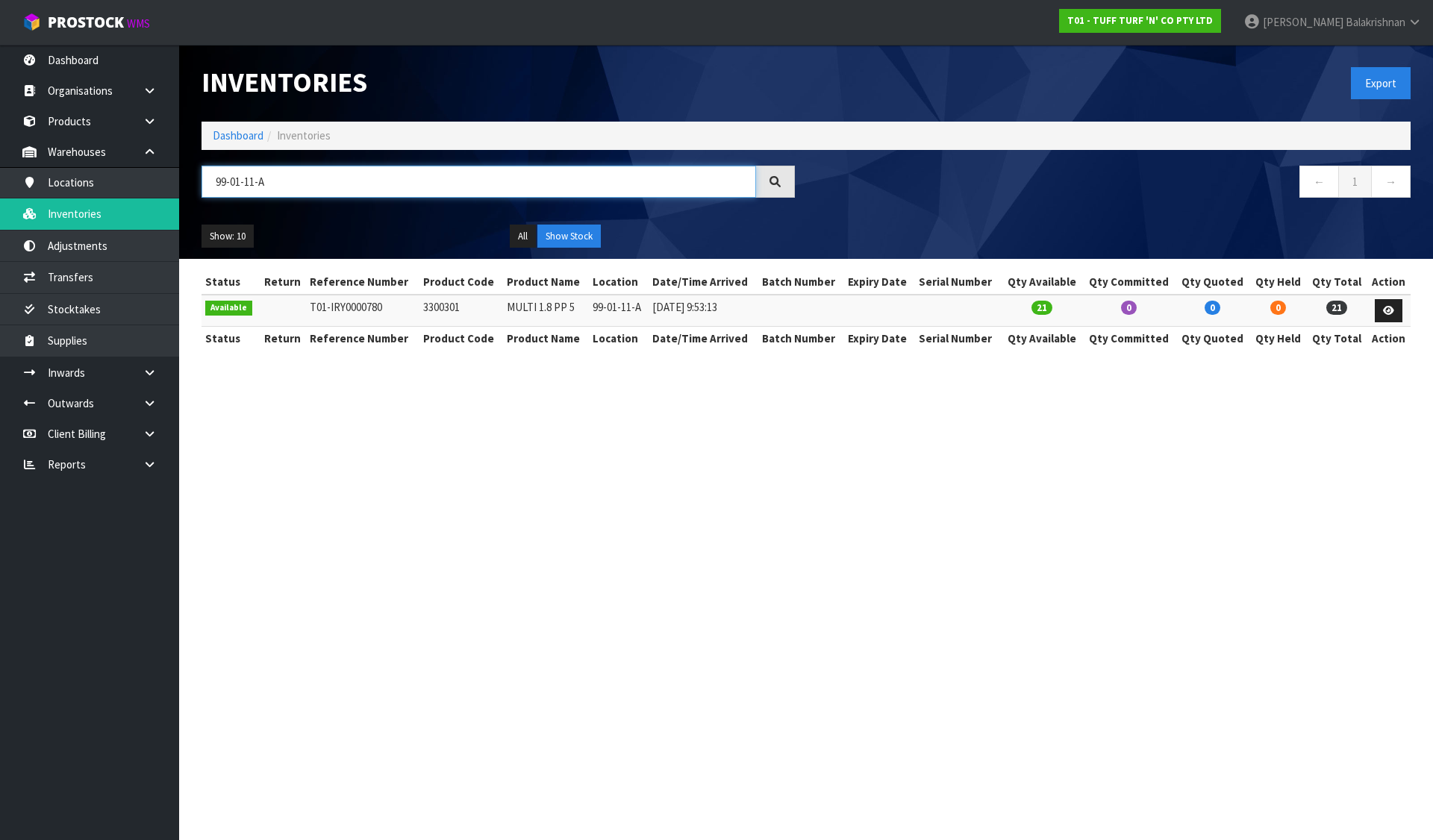
drag, startPoint x: 307, startPoint y: 186, endPoint x: 208, endPoint y: 192, distance: 99.2
click at [272, 192] on input "99-01-11-A" at bounding box center [479, 182] width 555 height 32
drag, startPoint x: 275, startPoint y: 167, endPoint x: 241, endPoint y: 210, distance: 54.8
click at [163, 179] on body "Toggle navigation ProStock WMS T01 - TUFF TURF 'N' CO PTY LTD [PERSON_NAME] Log…" at bounding box center [716, 420] width 1433 height 840
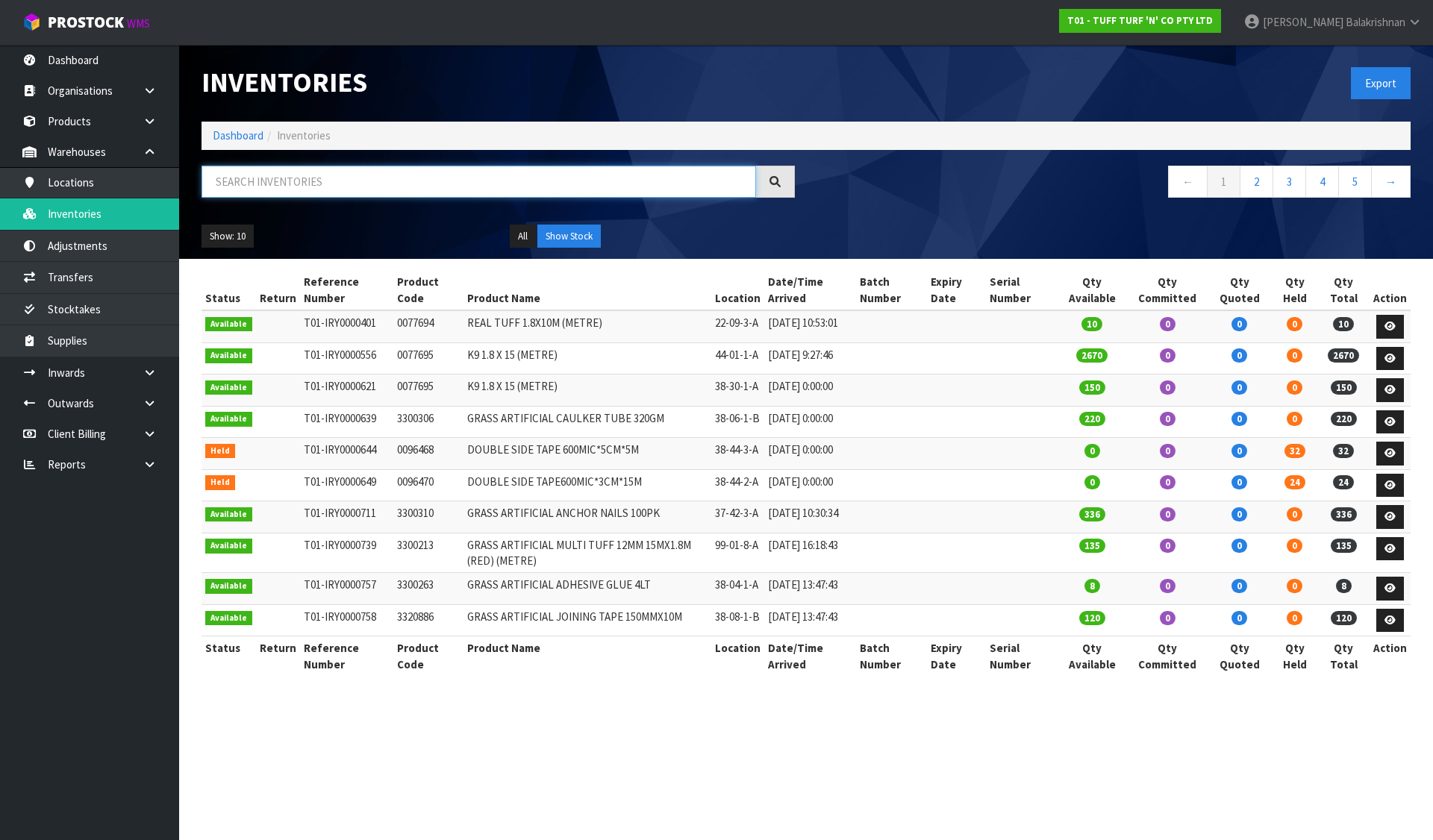
paste input "3300301"
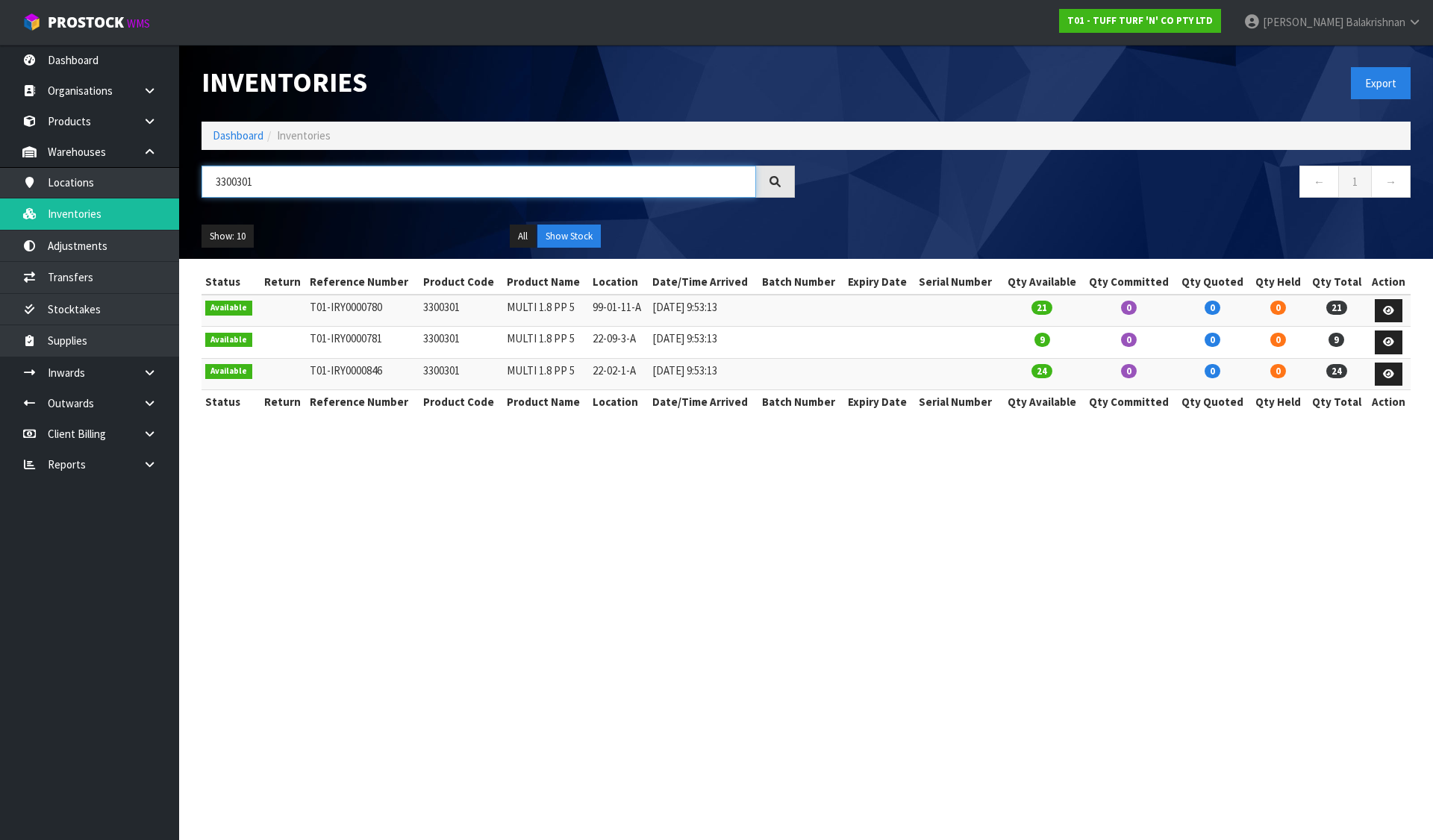
type input "3300301"
